Goal: Task Accomplishment & Management: Use online tool/utility

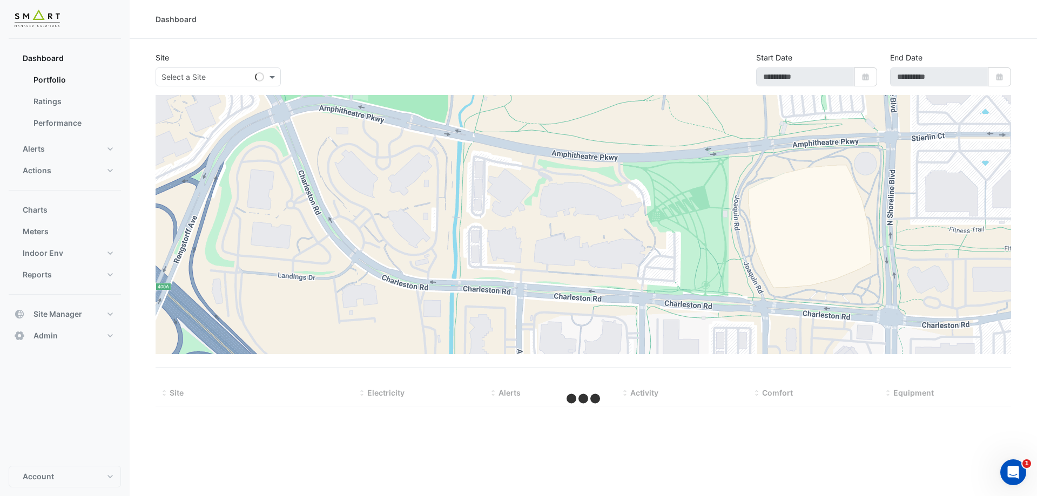
select select "***"
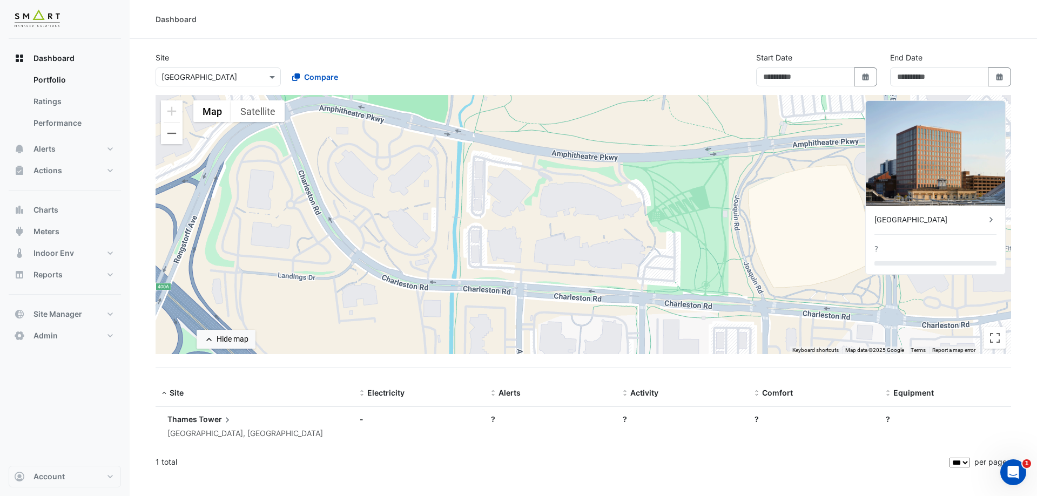
type input "**********"
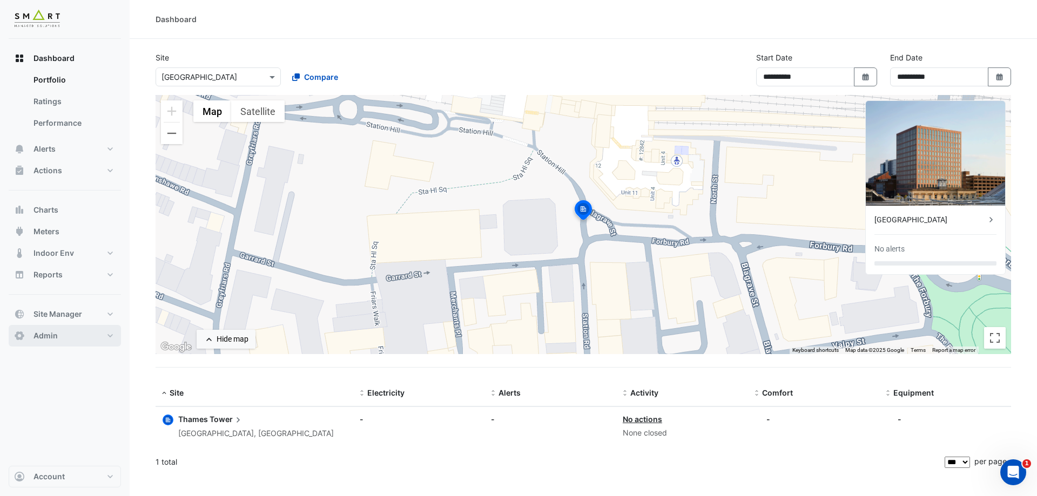
click at [95, 338] on button "Admin" at bounding box center [65, 336] width 112 height 22
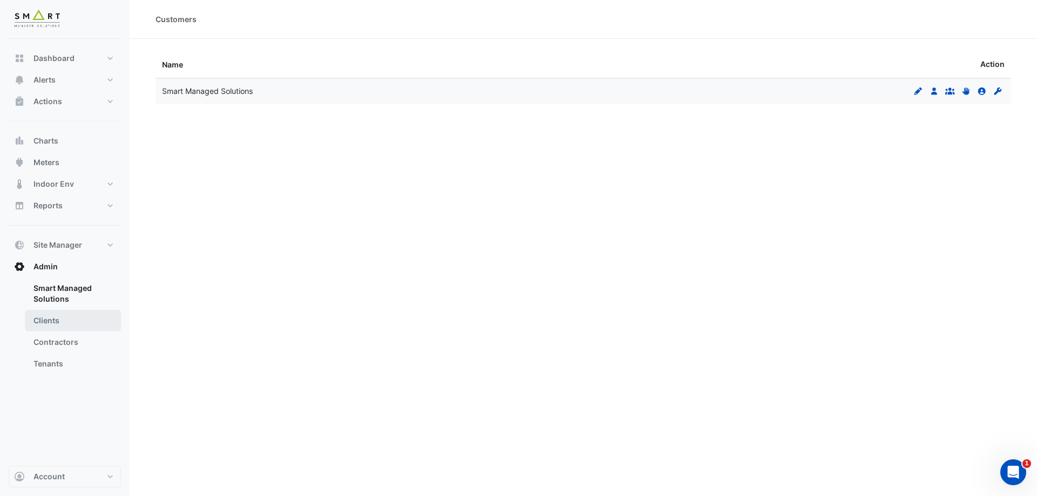
click at [71, 321] on link "Clients" at bounding box center [73, 321] width 96 height 22
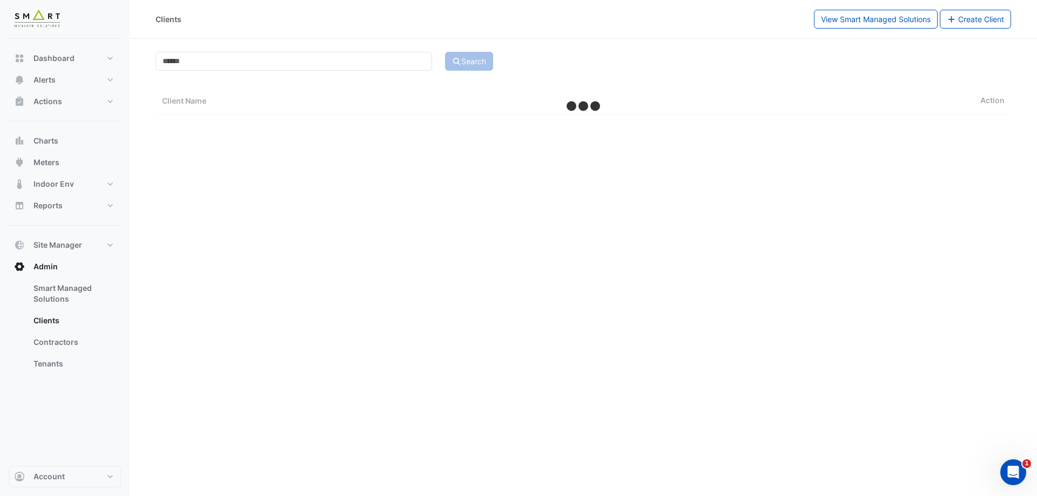
select select "***"
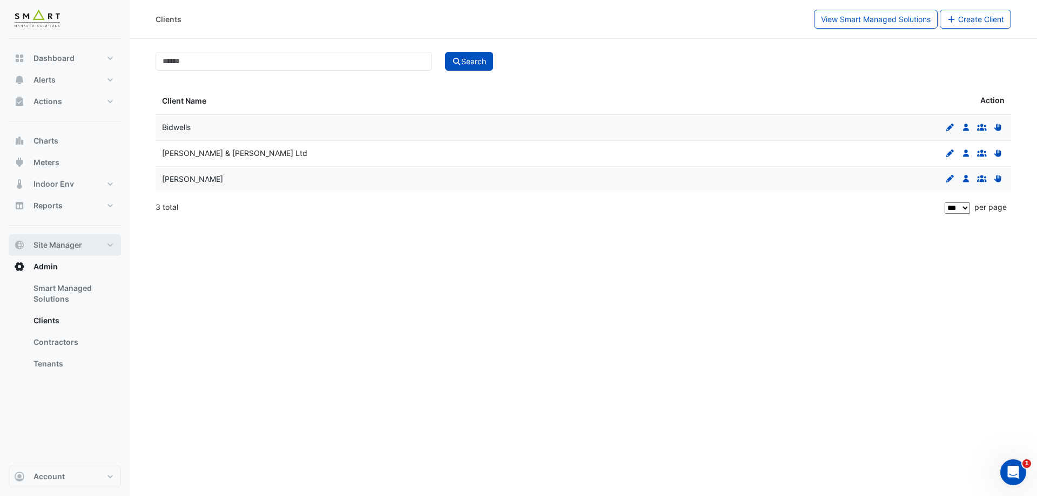
click at [96, 245] on button "Site Manager" at bounding box center [65, 245] width 112 height 22
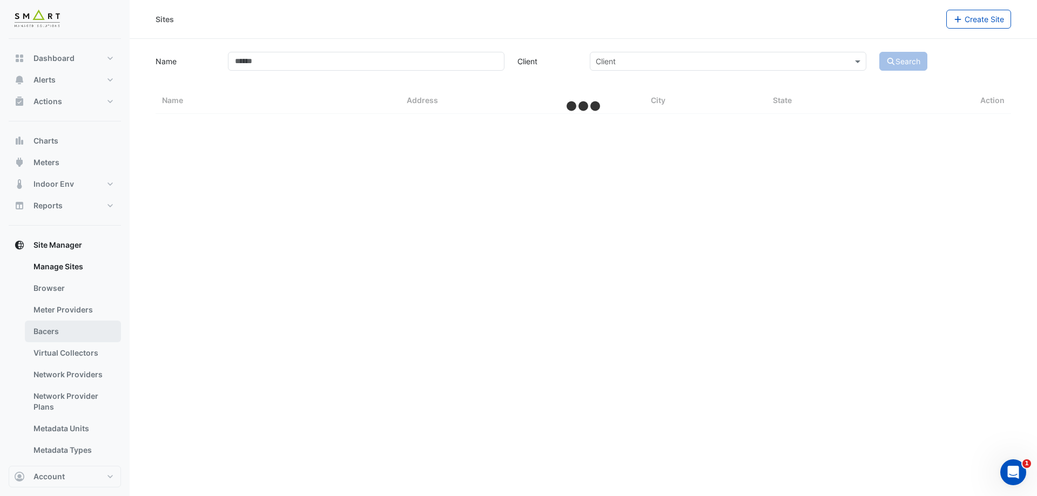
select select "***"
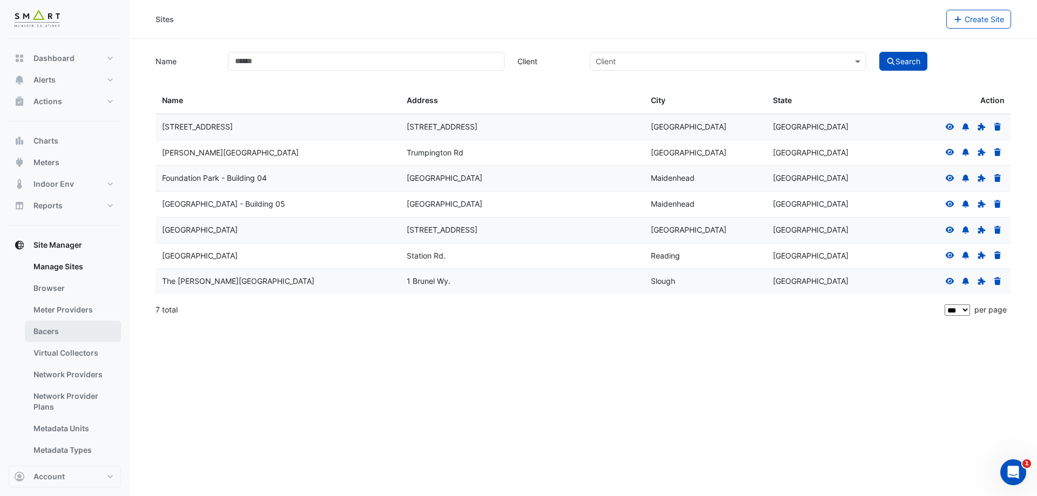
click at [64, 328] on link "Bacers" at bounding box center [73, 332] width 96 height 22
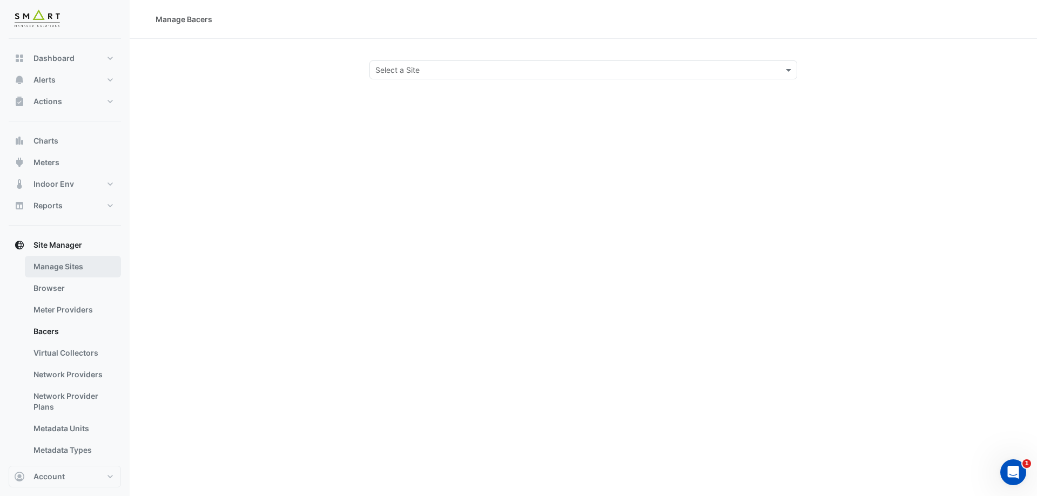
click at [93, 275] on link "Manage Sites" at bounding box center [73, 267] width 96 height 22
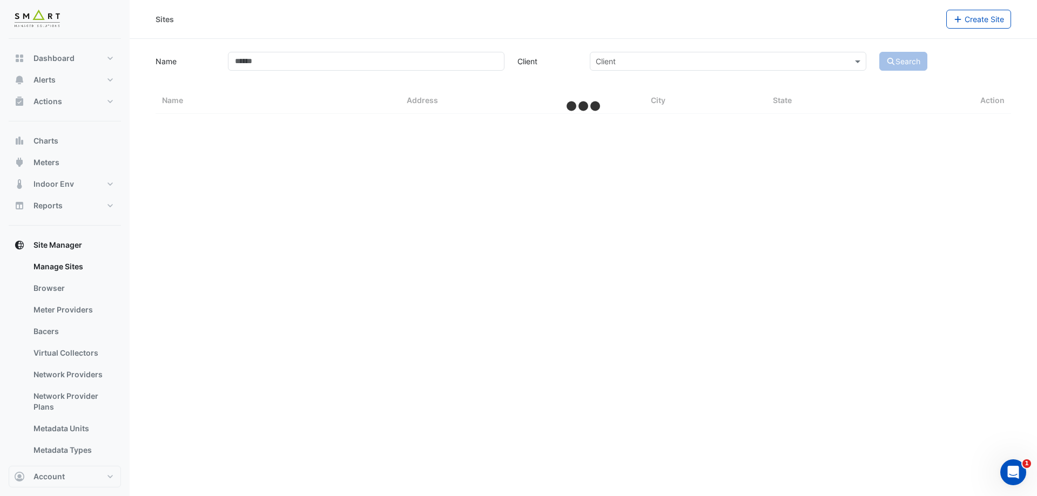
select select "***"
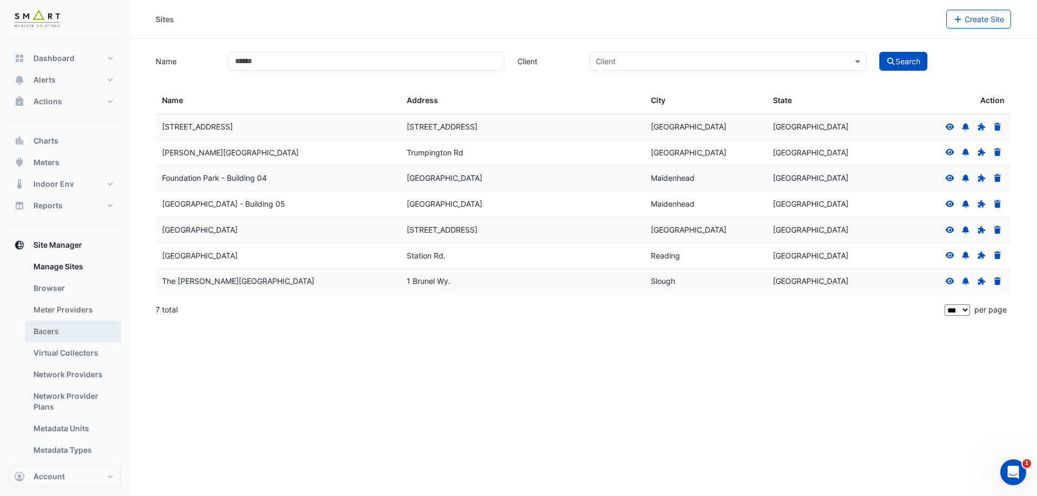
click at [61, 339] on link "Bacers" at bounding box center [73, 332] width 96 height 22
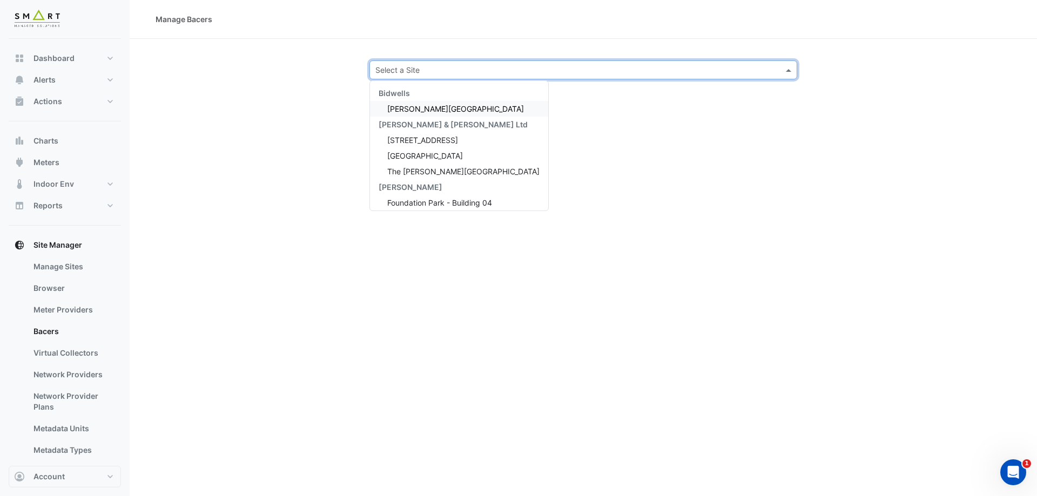
click at [406, 63] on div "Select a Site" at bounding box center [583, 69] width 428 height 19
click at [427, 111] on span "[PERSON_NAME][GEOGRAPHIC_DATA]" at bounding box center [455, 108] width 137 height 9
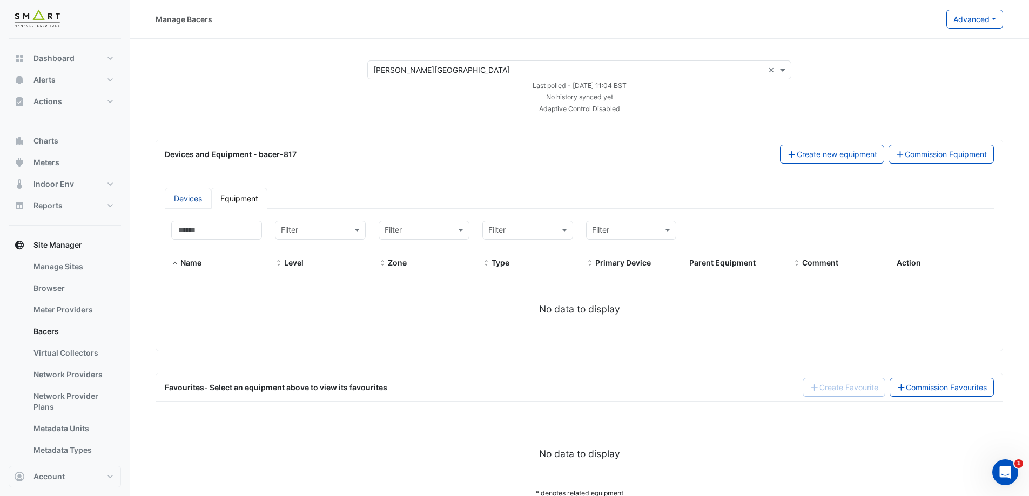
click at [183, 200] on link "Devices" at bounding box center [188, 198] width 46 height 21
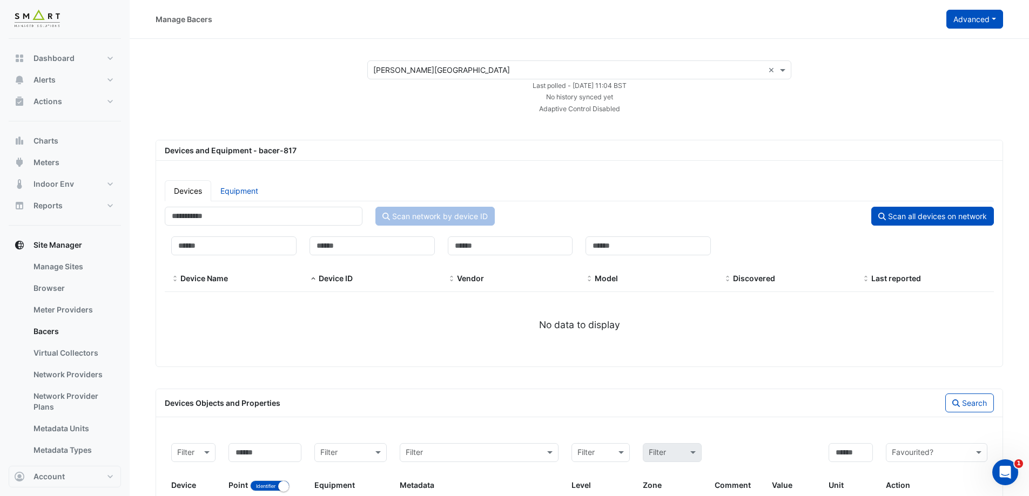
click at [971, 21] on button "Advanced" at bounding box center [974, 19] width 57 height 19
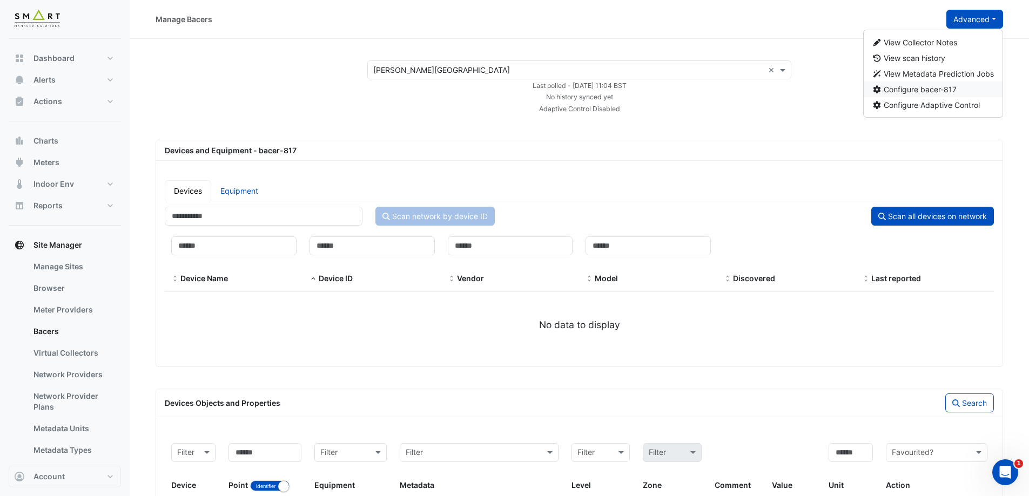
click at [934, 90] on span "Configure bacer-817" at bounding box center [920, 89] width 73 height 9
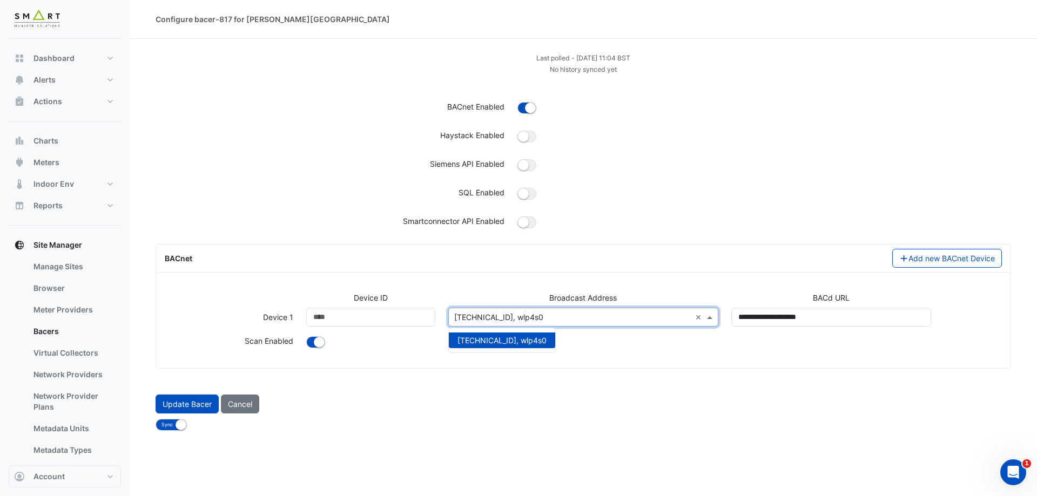
click at [522, 324] on div "[TECHNICAL_ID], wlp4s0 ×" at bounding box center [583, 317] width 271 height 19
click at [502, 344] on span "[TECHNICAL_ID], wlp4s0" at bounding box center [501, 340] width 89 height 9
click at [467, 293] on div "Broadcast Address" at bounding box center [584, 300] width 284 height 16
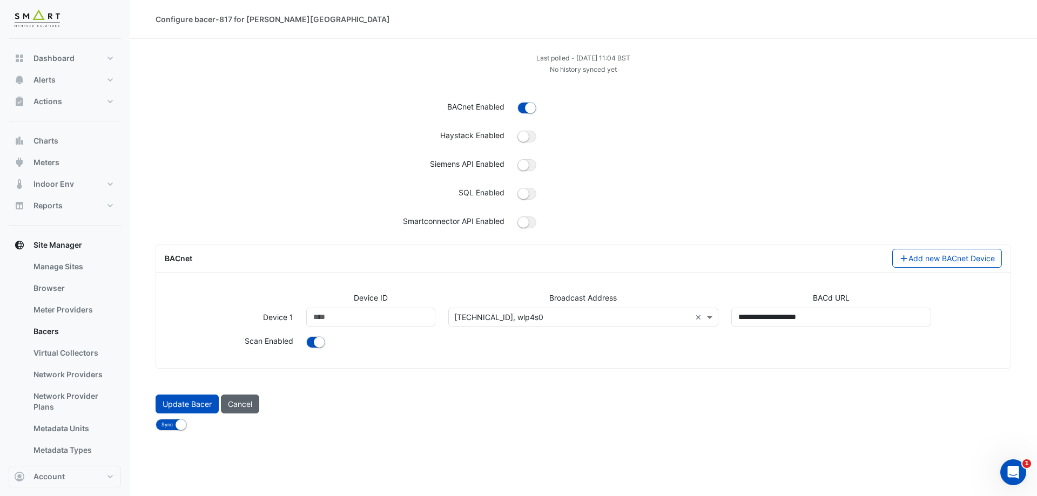
click at [244, 407] on button "Cancel" at bounding box center [240, 404] width 38 height 19
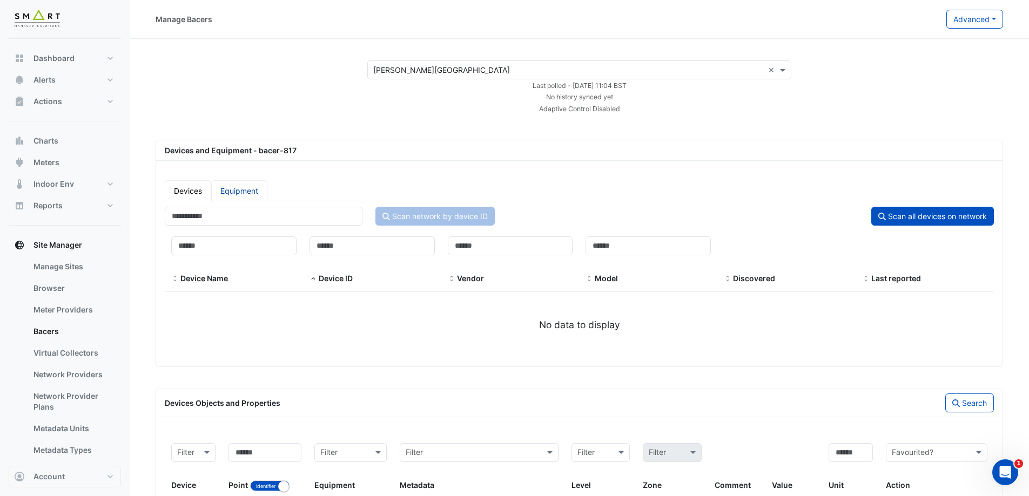
click at [231, 197] on link "Equipment" at bounding box center [239, 190] width 56 height 21
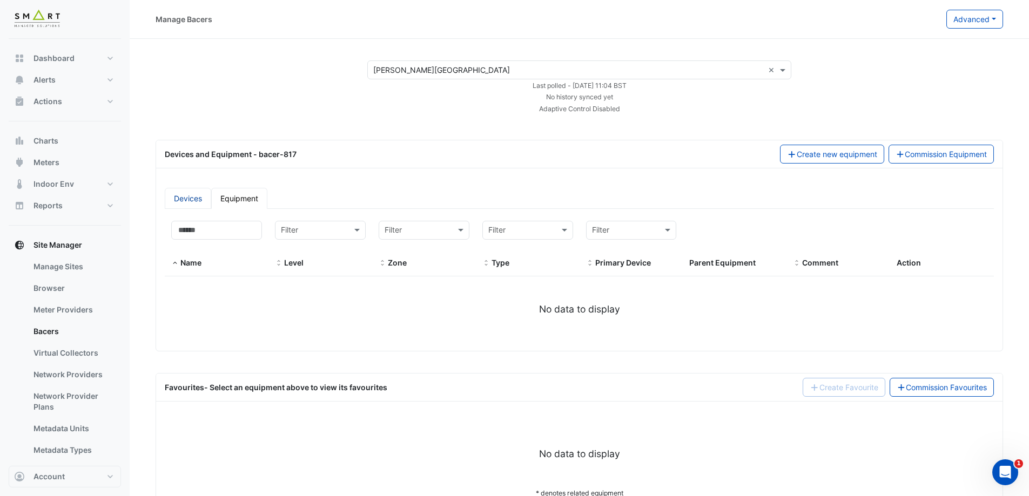
click at [186, 196] on link "Devices" at bounding box center [188, 198] width 46 height 21
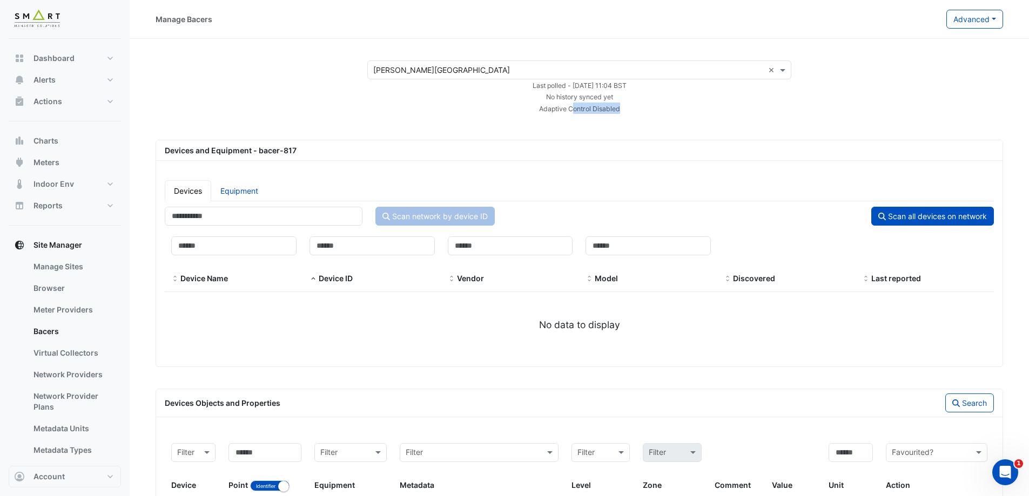
drag, startPoint x: 572, startPoint y: 112, endPoint x: 642, endPoint y: 112, distance: 70.2
click at [642, 112] on div "Adaptive Control Disabled" at bounding box center [579, 108] width 437 height 11
click at [649, 112] on div "Adaptive Control Disabled" at bounding box center [579, 108] width 437 height 11
click at [590, 103] on div "Adaptive Control Disabled" at bounding box center [579, 108] width 437 height 11
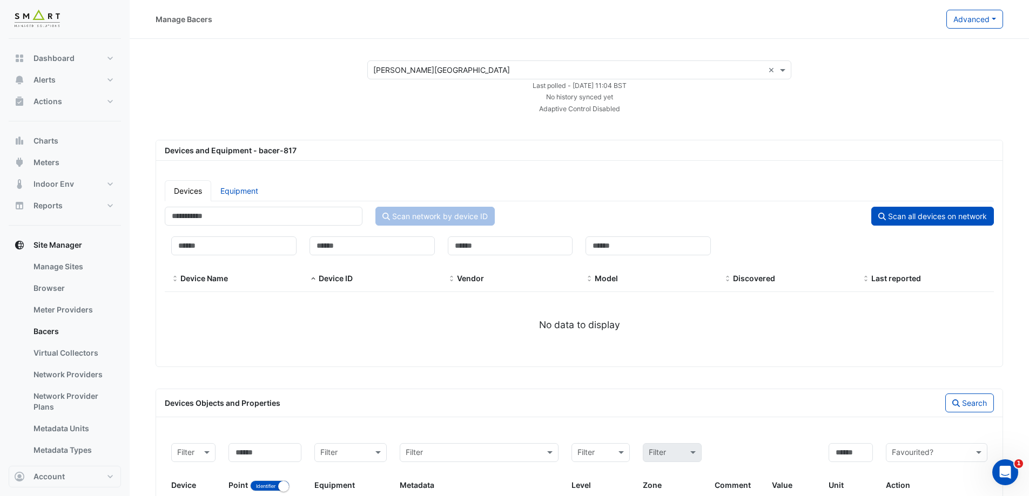
click at [592, 97] on small "No history synced yet" at bounding box center [579, 97] width 67 height 8
click at [658, 98] on div "No history synced yet" at bounding box center [579, 96] width 437 height 11
click at [604, 96] on small "No history synced yet" at bounding box center [579, 97] width 67 height 8
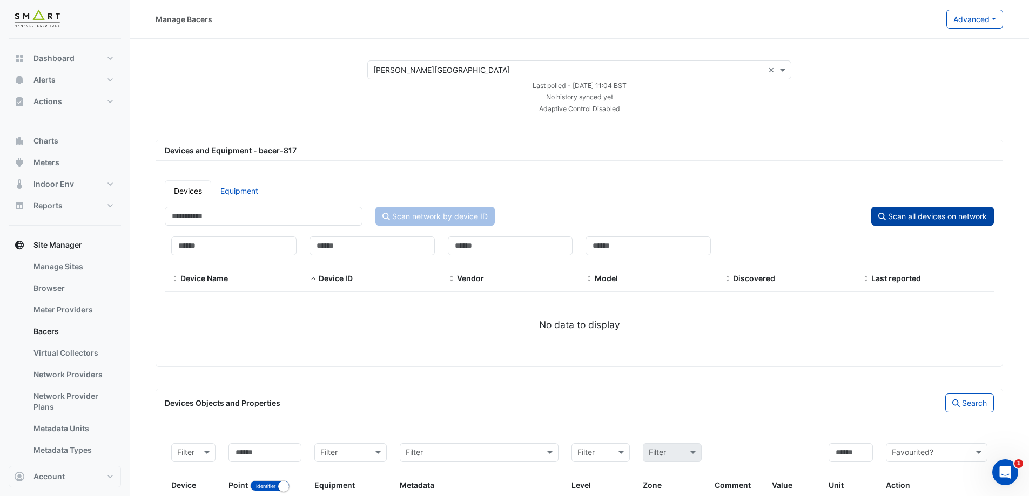
click at [934, 211] on button "Scan all devices on network" at bounding box center [932, 216] width 123 height 19
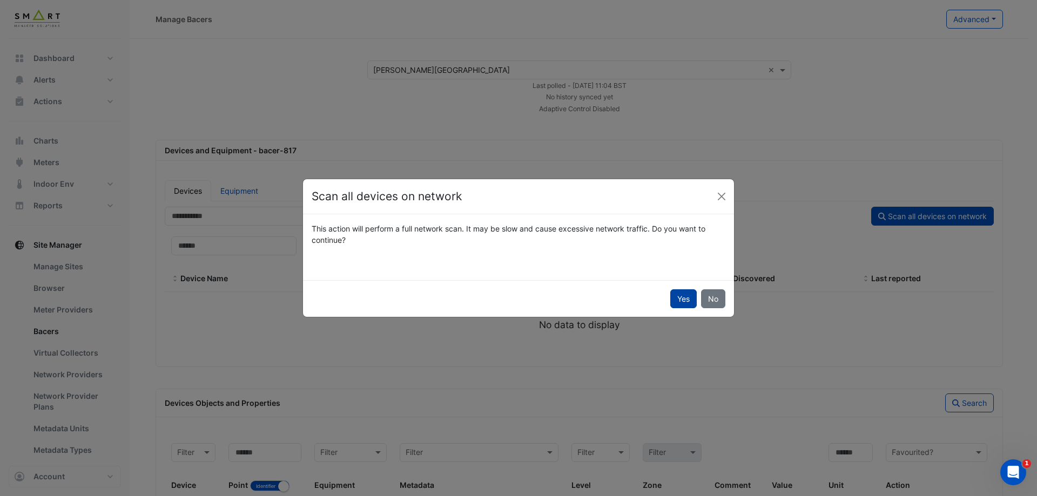
click at [678, 299] on button "Yes" at bounding box center [683, 299] width 26 height 19
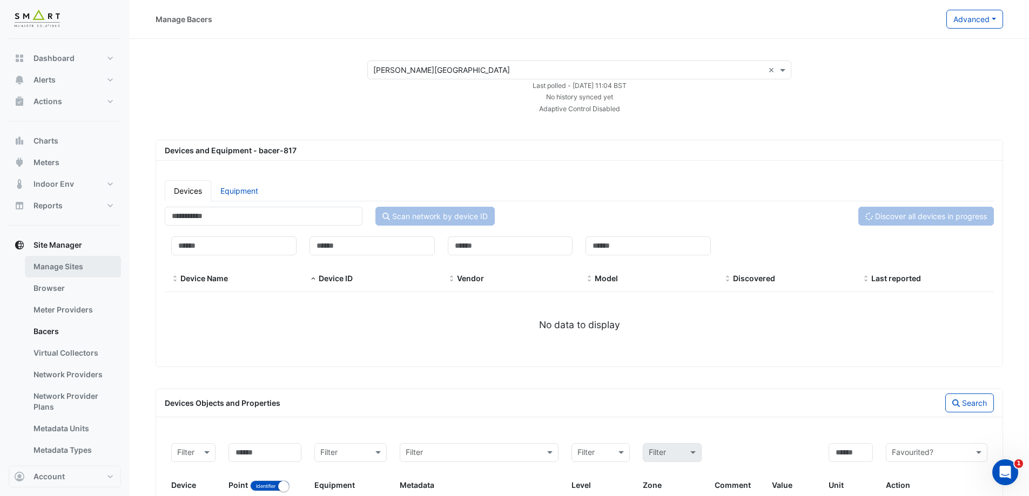
click at [63, 270] on link "Manage Sites" at bounding box center [73, 267] width 96 height 22
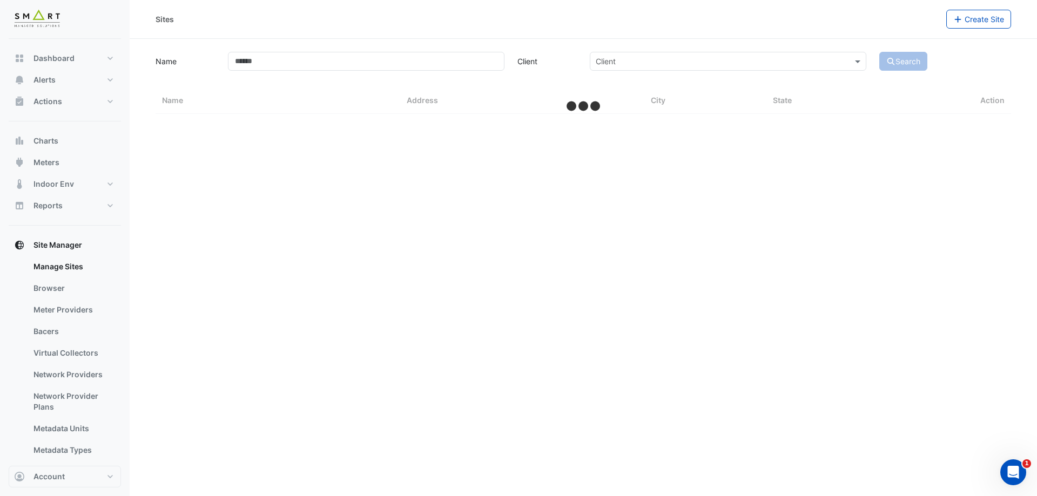
select select "***"
